Goal: Task Accomplishment & Management: Manage account settings

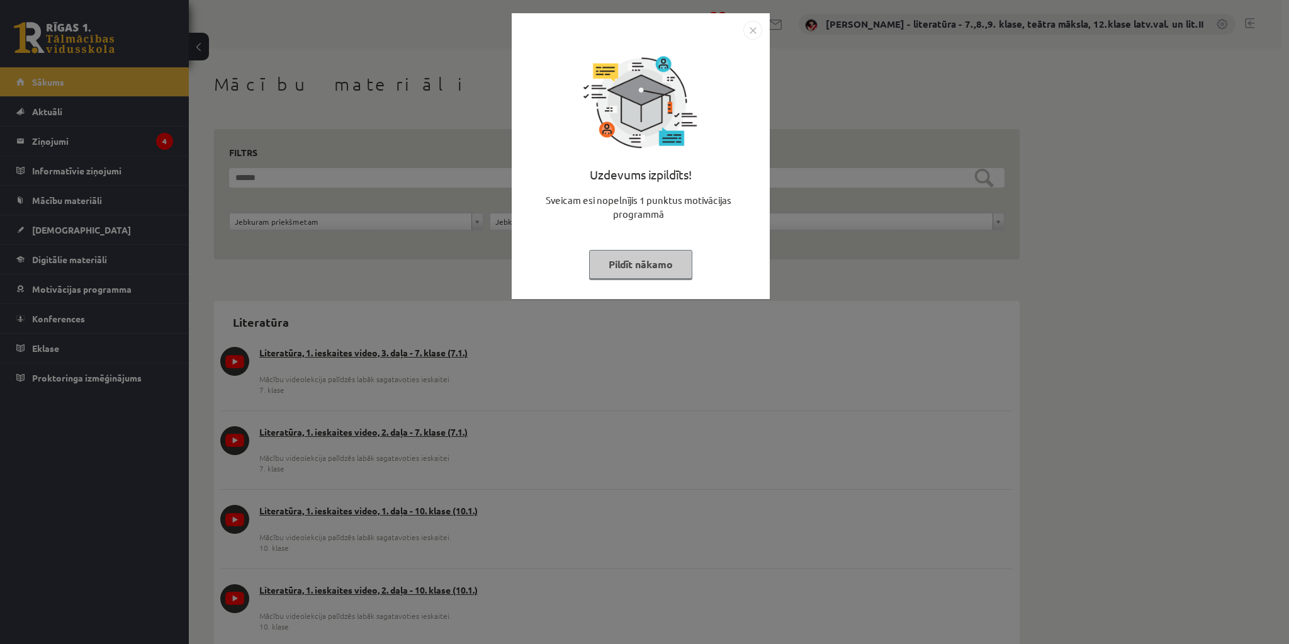
click at [631, 262] on button "Pildīt nākamo" at bounding box center [640, 264] width 103 height 29
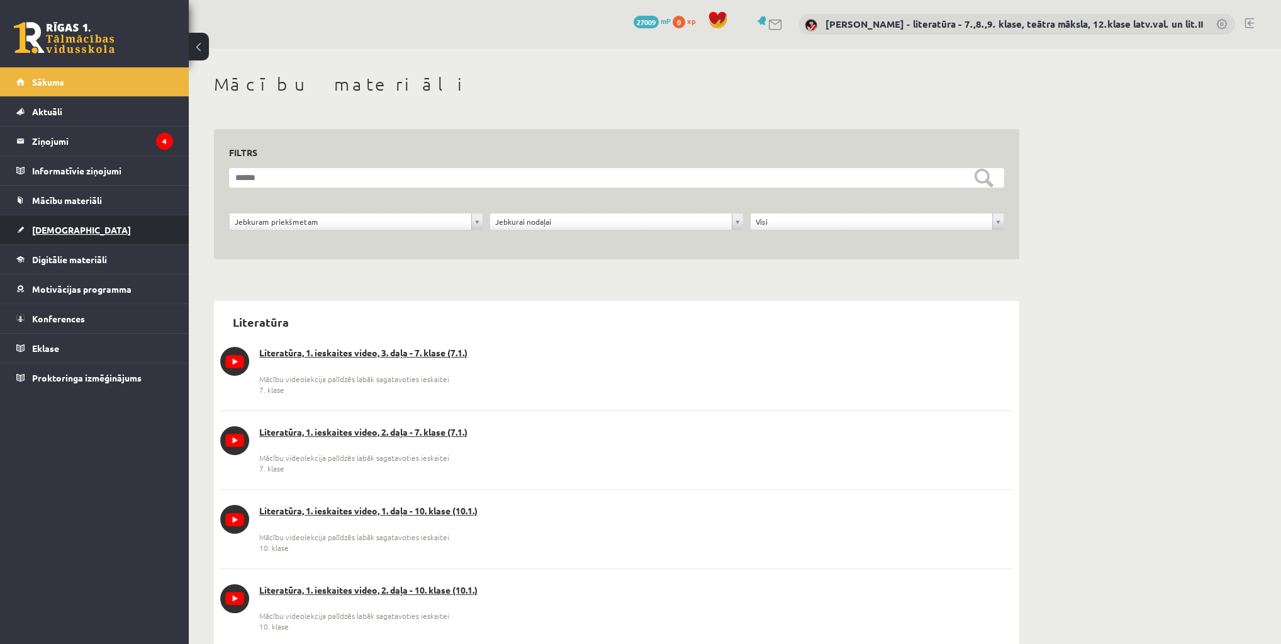
click at [50, 231] on span "[DEMOGRAPHIC_DATA]" at bounding box center [81, 229] width 99 height 11
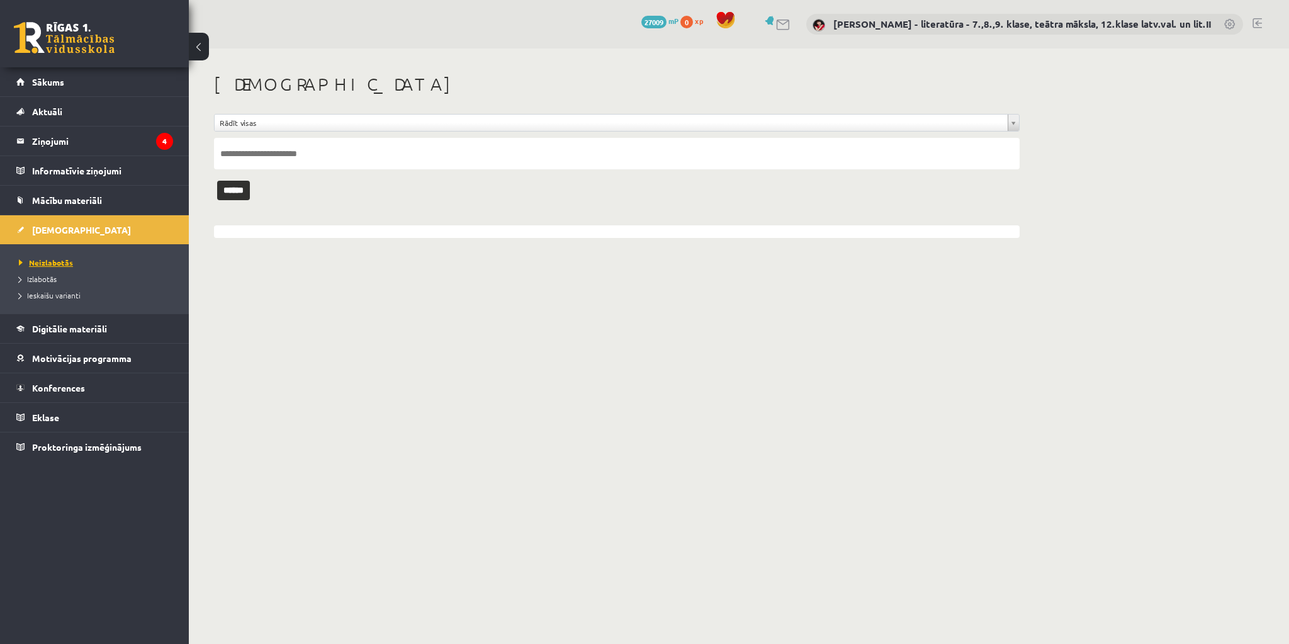
click at [57, 260] on span "Neizlabotās" at bounding box center [46, 262] width 54 height 10
click at [77, 140] on legend "Ziņojumi 4" at bounding box center [102, 140] width 141 height 29
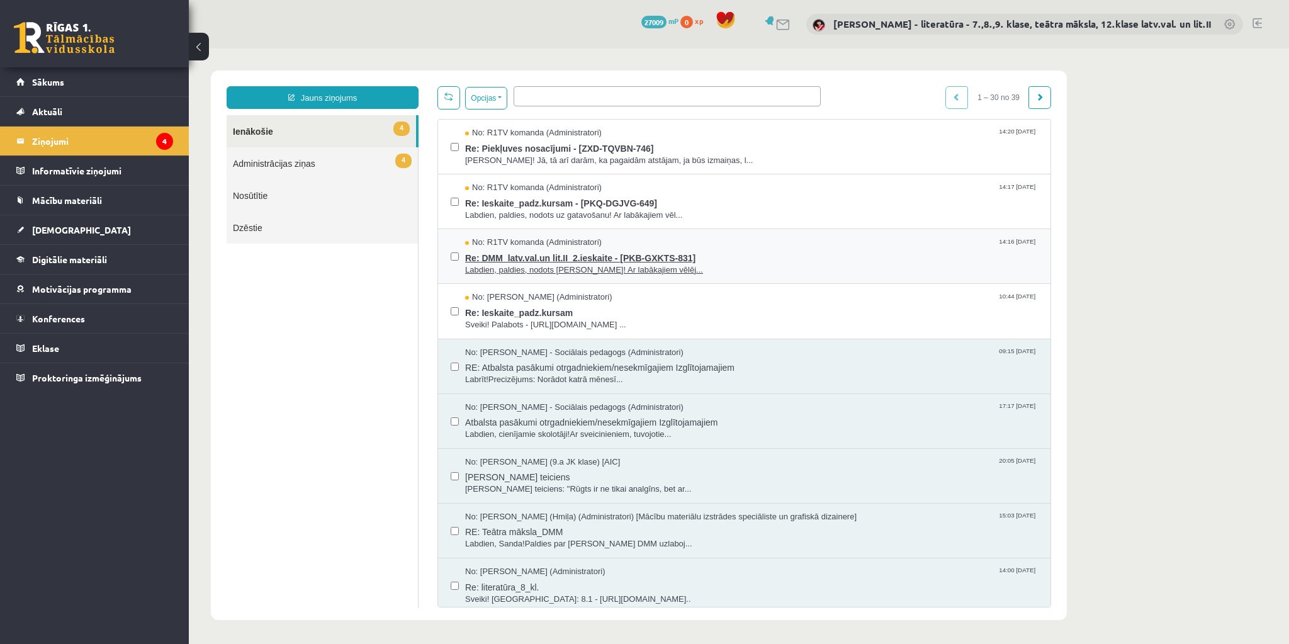
click at [554, 250] on span "Re: DMM_latv.val.un lit.II_2.ieskaite - [PKB-GXKTS-831]" at bounding box center [751, 257] width 573 height 16
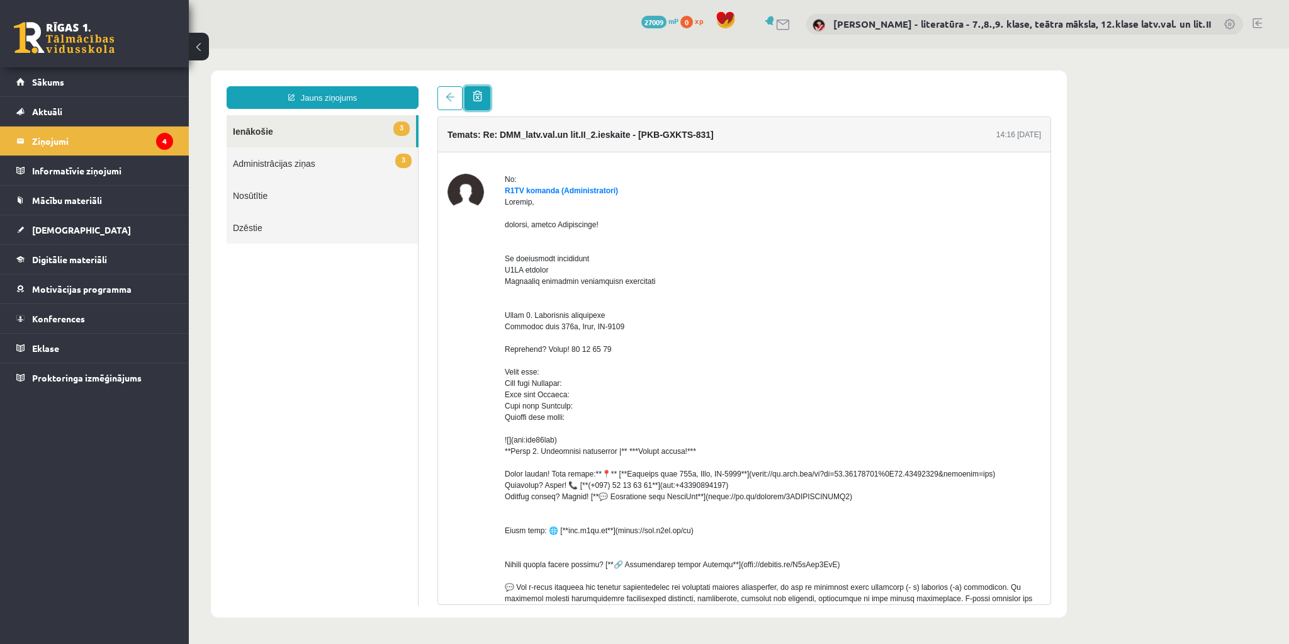
click at [474, 98] on span at bounding box center [477, 96] width 9 height 11
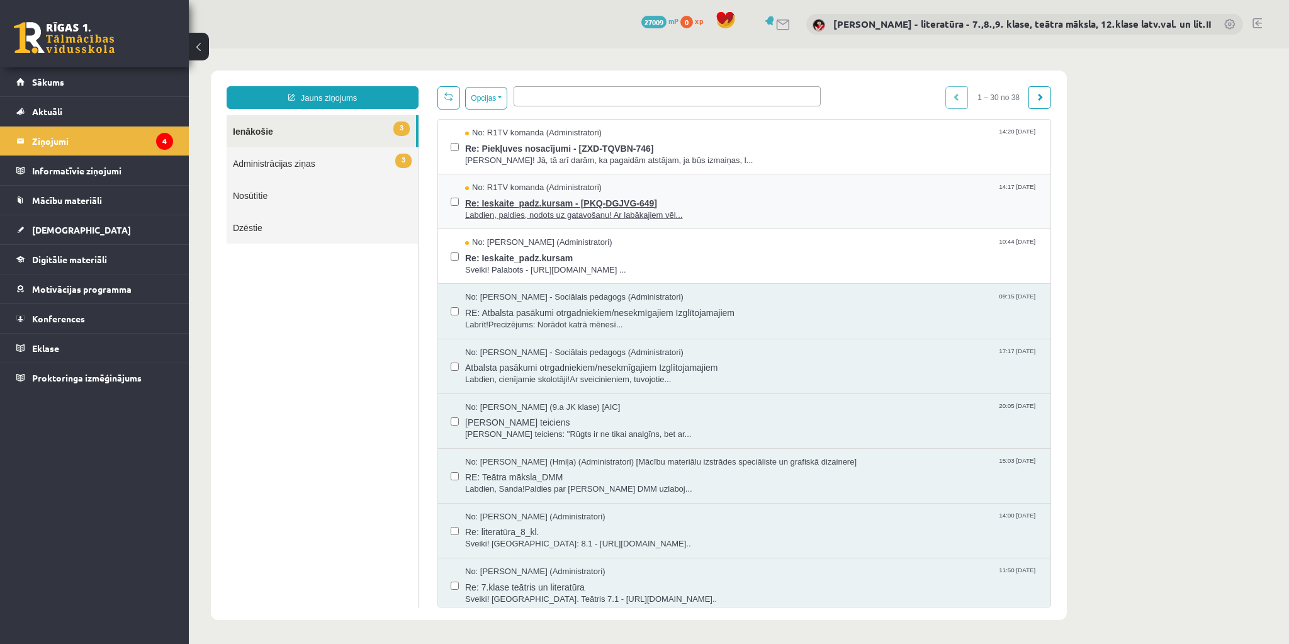
click at [551, 202] on span "Re: Ieskaite_padz.kursam - [PKQ-DGJVG-649]" at bounding box center [751, 202] width 573 height 16
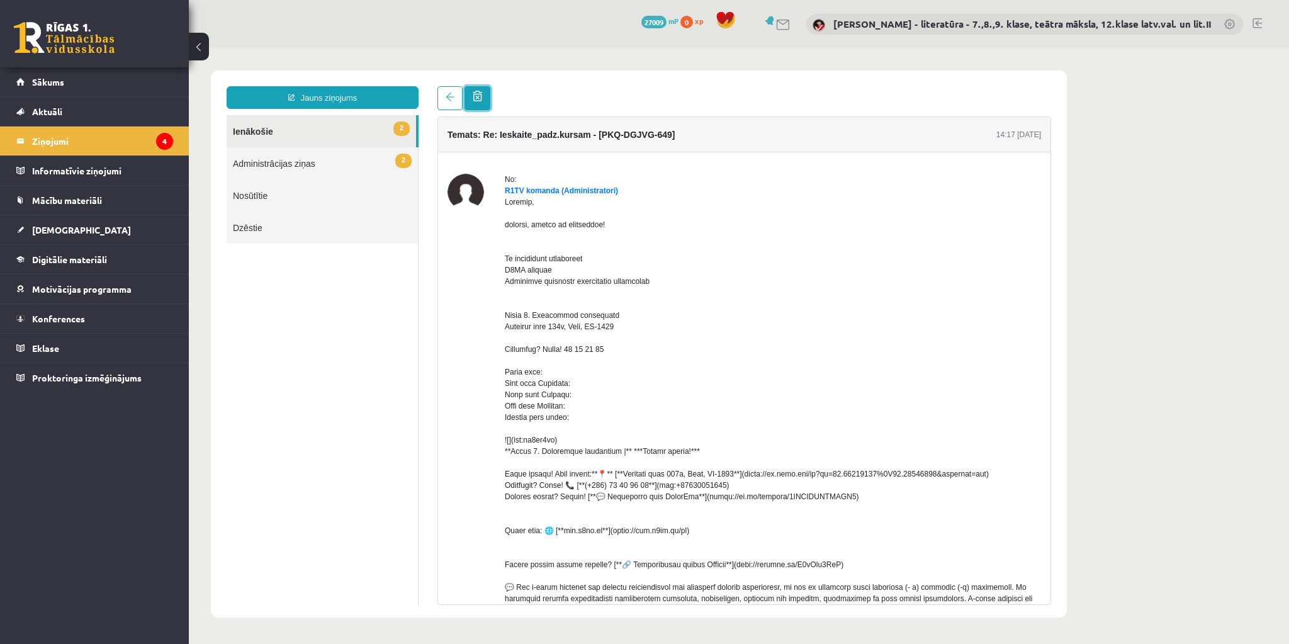
click at [475, 96] on span at bounding box center [477, 96] width 9 height 11
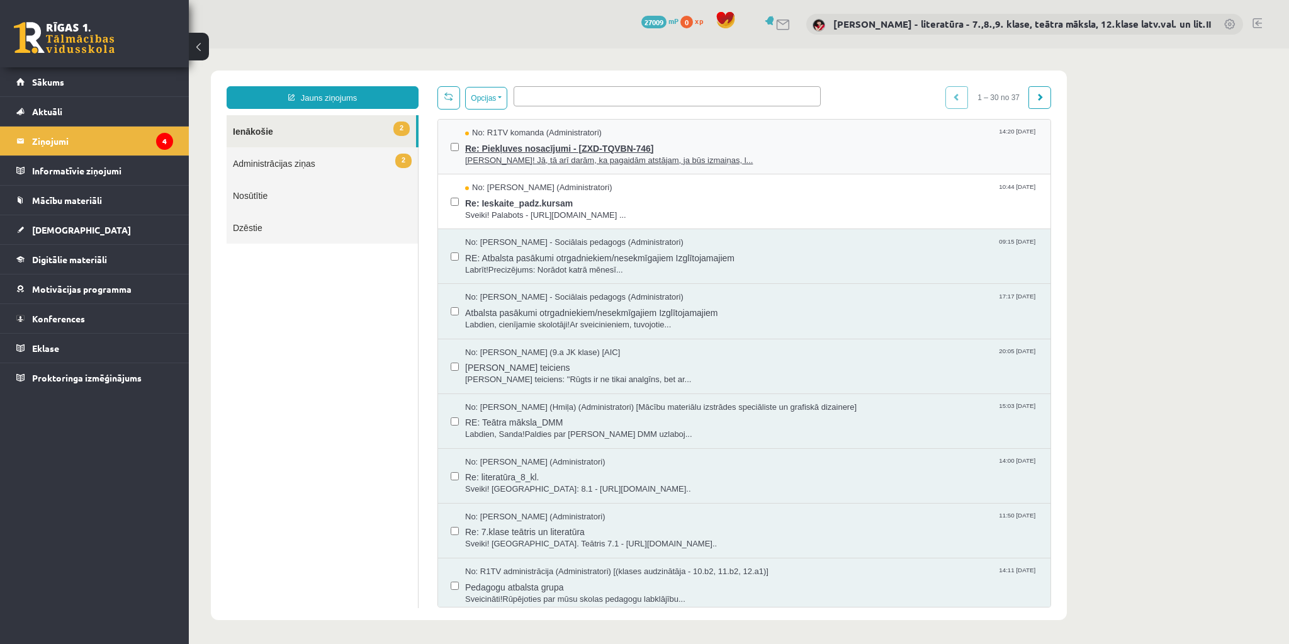
click at [522, 147] on span "Re: Piekļuves nosacījumi - [ZXD-TQVBN-746]" at bounding box center [751, 147] width 573 height 16
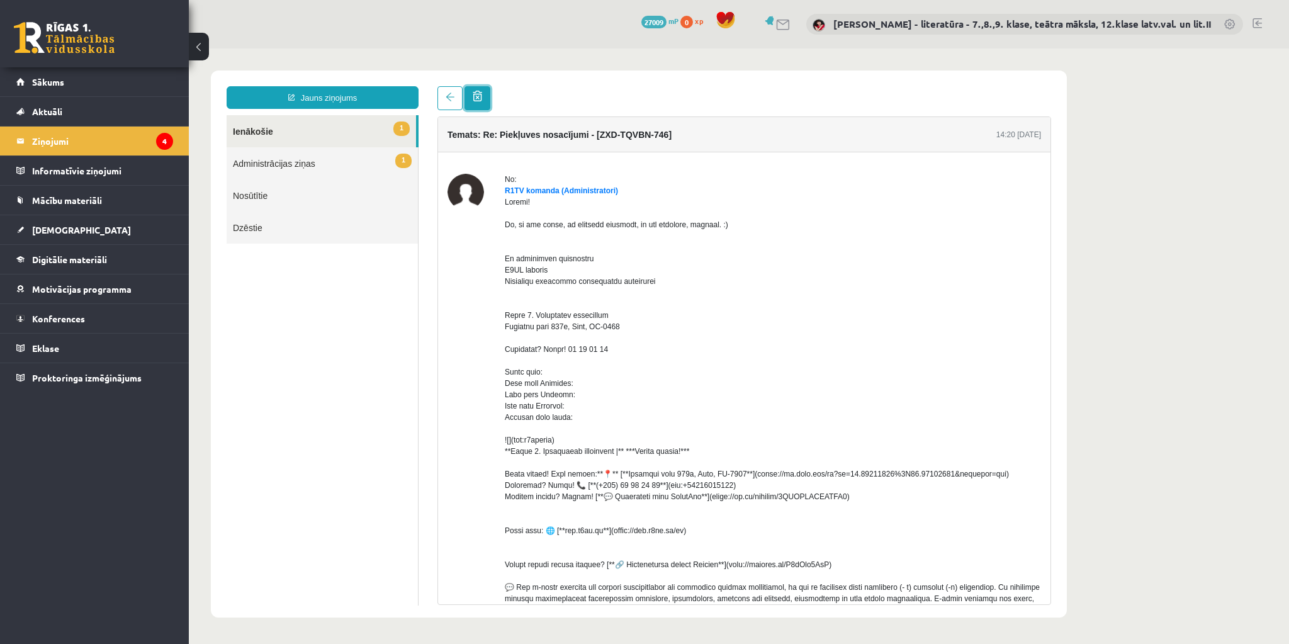
click at [476, 97] on span at bounding box center [477, 96] width 9 height 11
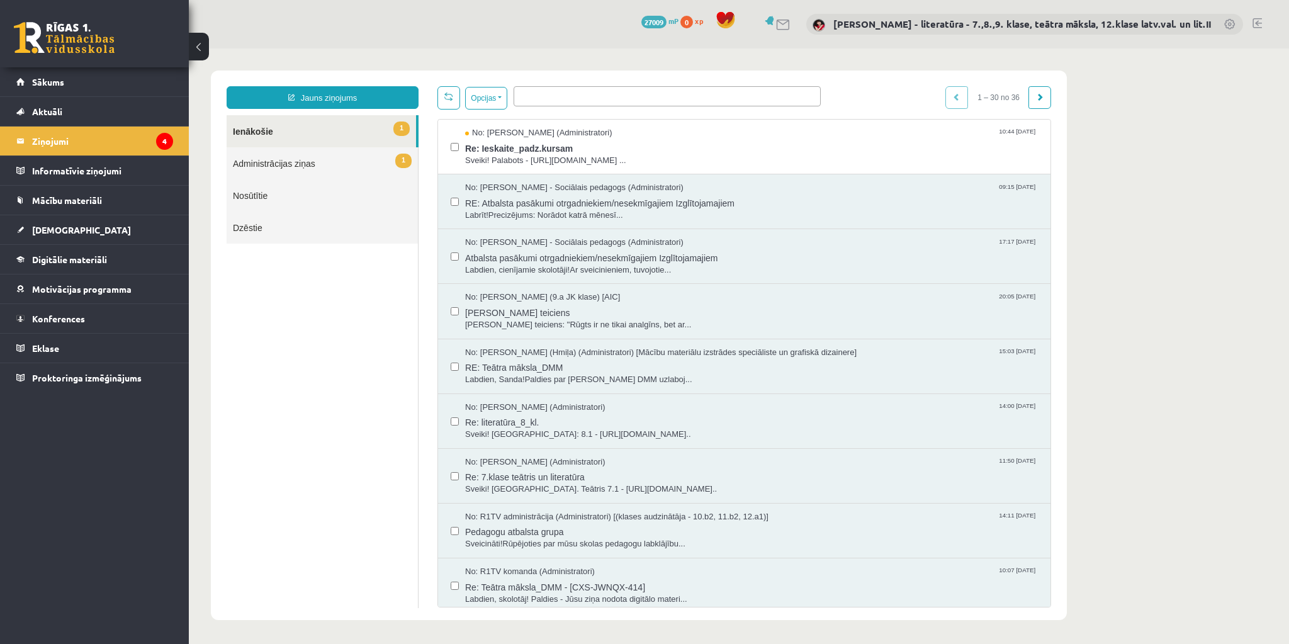
click at [267, 159] on link "1 Administrācijas ziņas" at bounding box center [322, 163] width 191 height 32
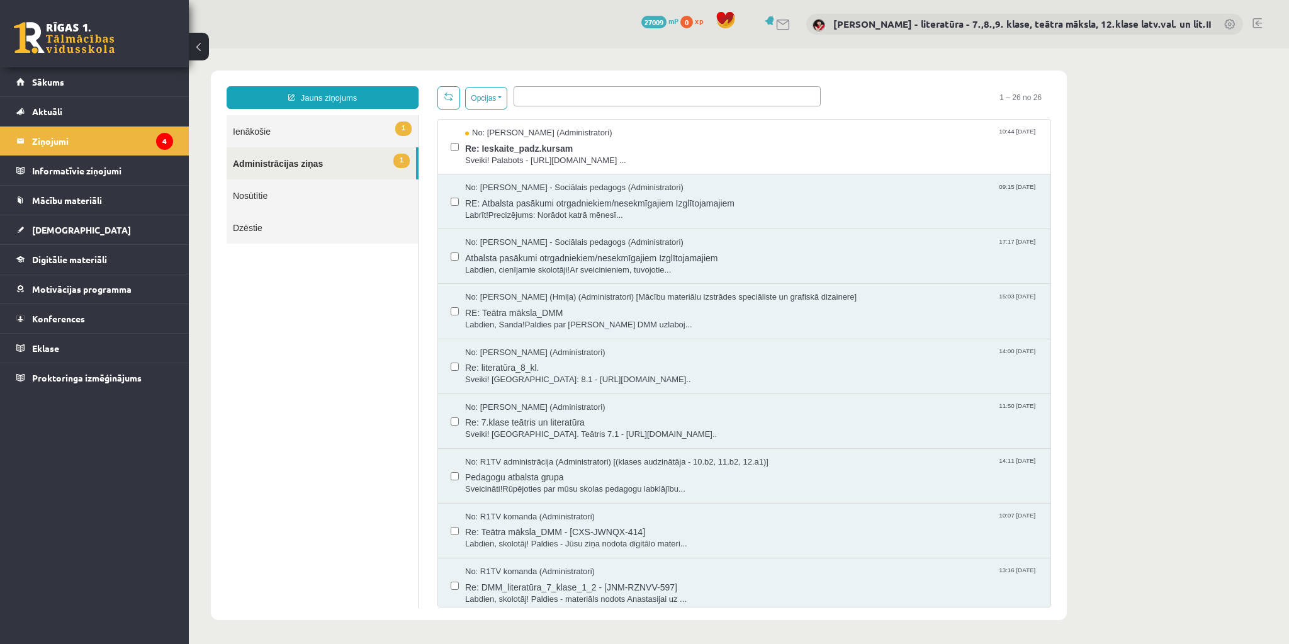
click at [271, 139] on link "1 Ienākošie" at bounding box center [322, 131] width 191 height 32
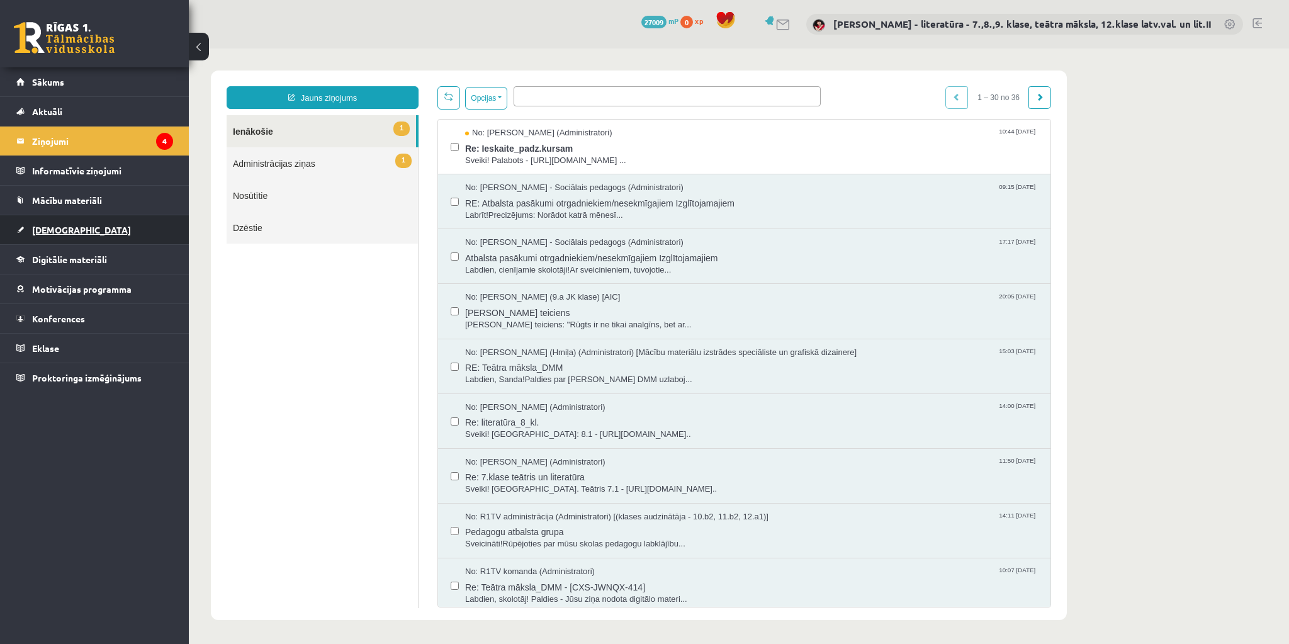
click at [58, 225] on span "[DEMOGRAPHIC_DATA]" at bounding box center [81, 229] width 99 height 11
